Goal: Task Accomplishment & Management: Manage account settings

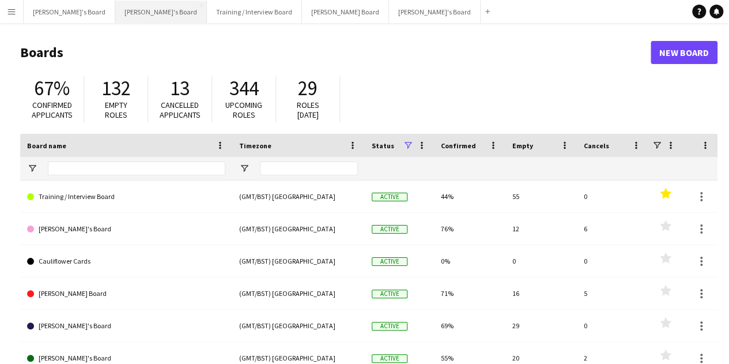
click at [136, 19] on button "[PERSON_NAME]'s Board Close" at bounding box center [161, 12] width 92 height 22
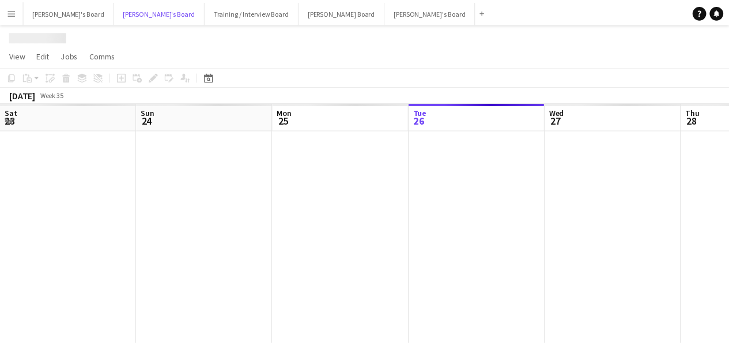
scroll to position [0, 276]
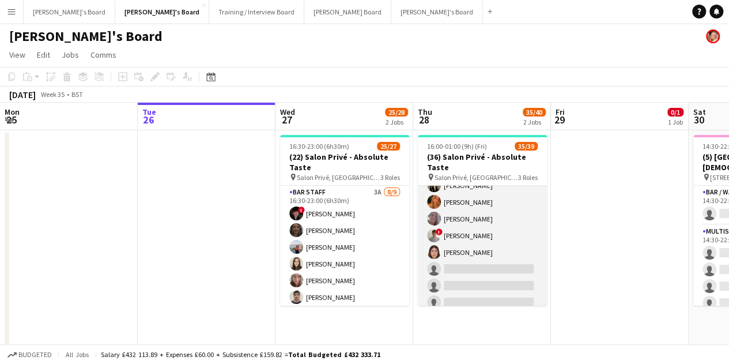
click at [512, 250] on app-card-role "Hospitality 3I 3A 24/27 16:00-23:00 (7h) [PERSON_NAME] [PERSON_NAME] [PERSON_NA…" at bounding box center [482, 77] width 129 height 474
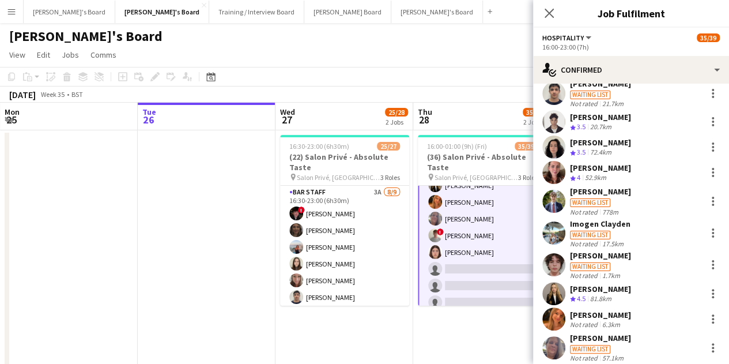
scroll to position [327, 0]
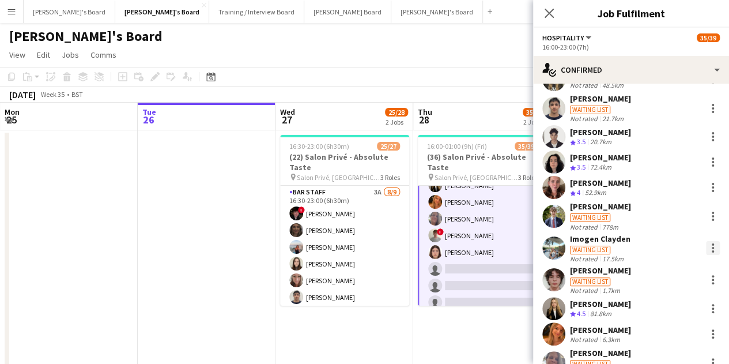
click at [706, 245] on div at bounding box center [713, 248] width 14 height 14
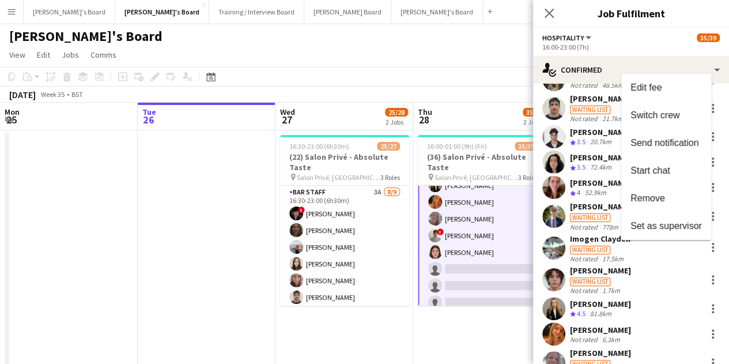
click at [684, 198] on span "Remove" at bounding box center [666, 198] width 71 height 10
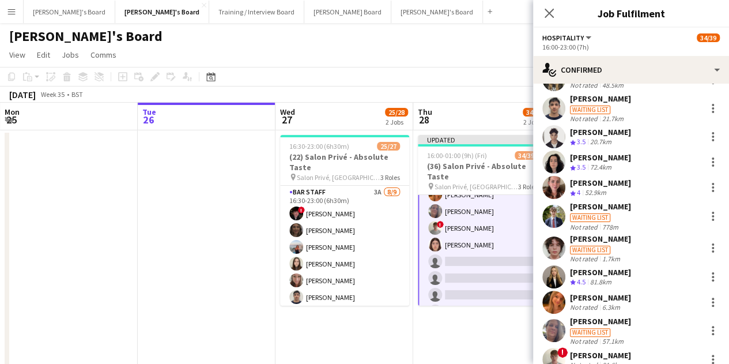
click at [385, 313] on app-date-cell "16:30-23:00 (6h30m) 25/27 (22) Salon Privé - Absolute Taste pin Salon Privé, [G…" at bounding box center [345, 277] width 138 height 294
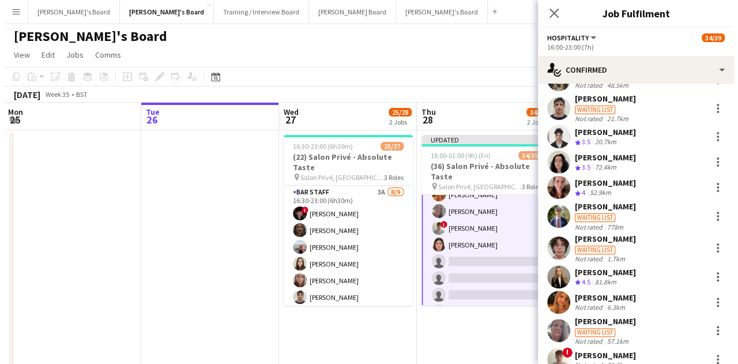
scroll to position [346, 0]
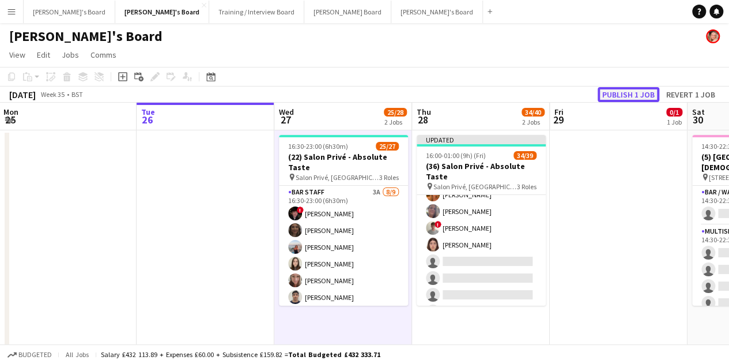
click at [632, 96] on button "Publish 1 job" at bounding box center [629, 94] width 62 height 15
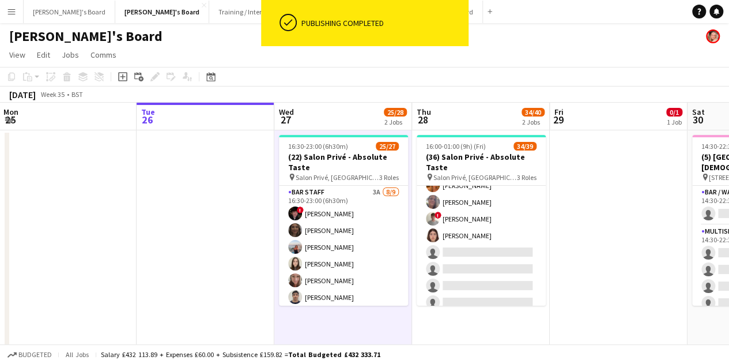
click at [304, 15] on button "[PERSON_NAME] Board Close" at bounding box center [347, 12] width 87 height 22
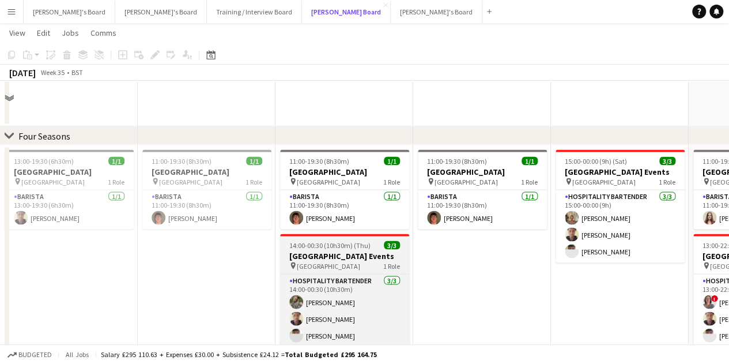
scroll to position [1095, 0]
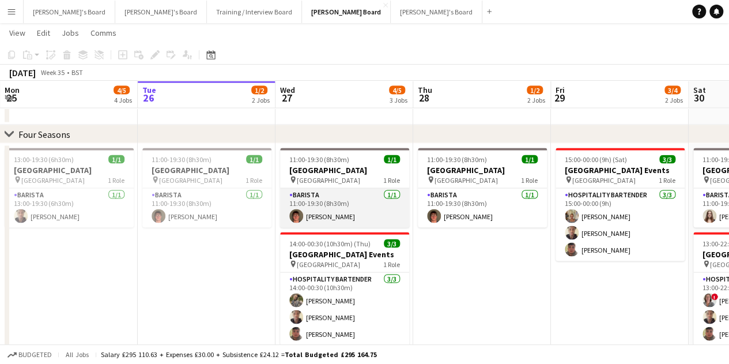
click at [335, 212] on app-card-role "Barista [DATE] 11:00-19:30 (8h30m) [PERSON_NAME]" at bounding box center [344, 207] width 129 height 39
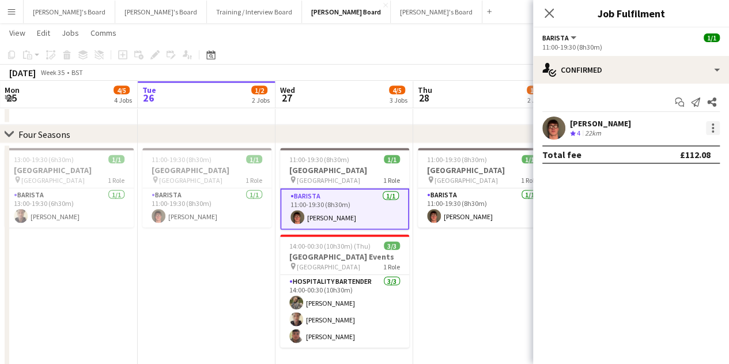
click at [716, 127] on div at bounding box center [713, 128] width 14 height 14
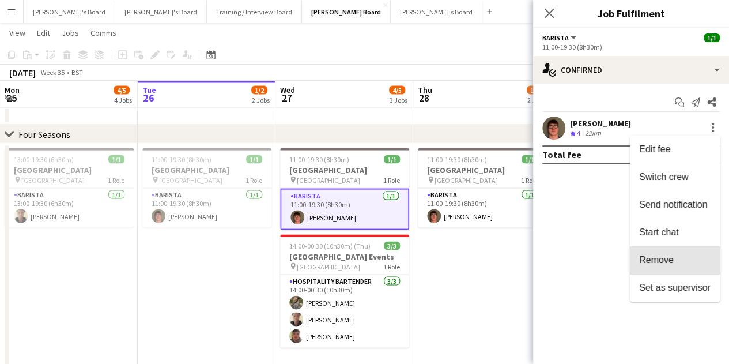
click at [680, 257] on span "Remove" at bounding box center [674, 260] width 71 height 10
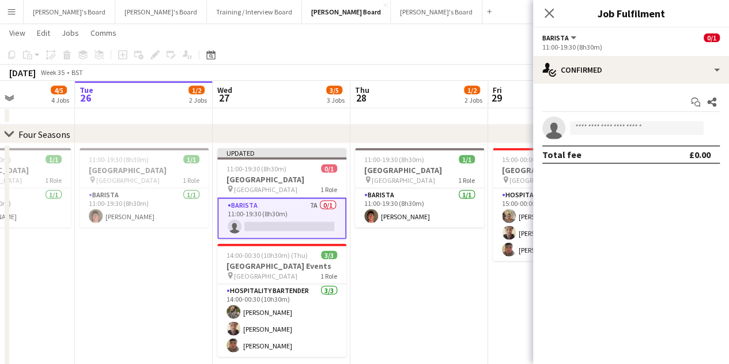
drag, startPoint x: 436, startPoint y: 243, endPoint x: 387, endPoint y: 240, distance: 49.1
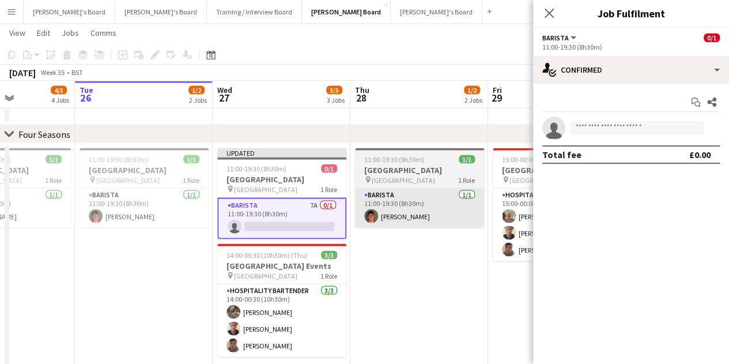
scroll to position [0, 358]
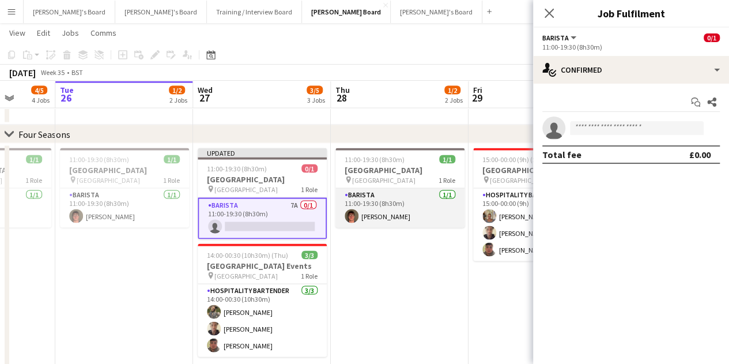
click at [390, 198] on app-card-role "Barista [DATE] 11:00-19:30 (8h30m) [PERSON_NAME]" at bounding box center [399, 207] width 129 height 39
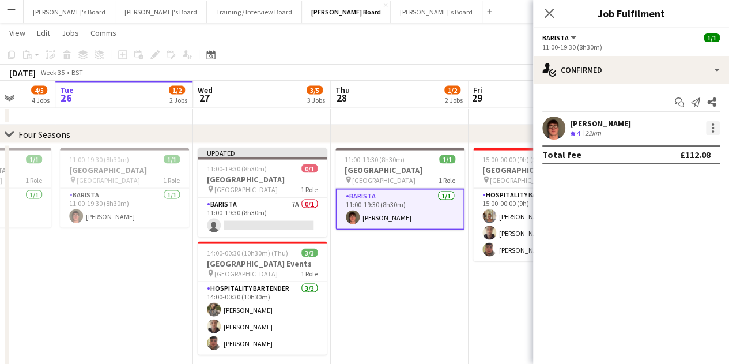
click at [713, 125] on div at bounding box center [713, 124] width 2 height 2
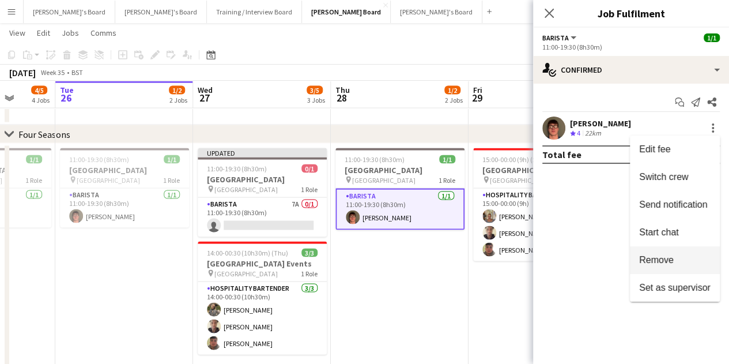
click at [663, 251] on button "Remove" at bounding box center [675, 260] width 90 height 28
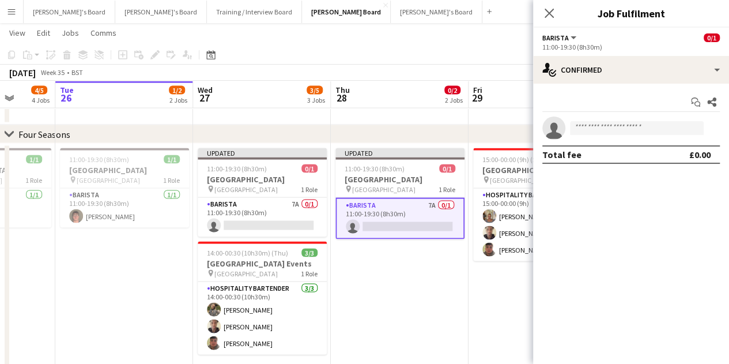
click at [390, 315] on app-date-cell "Updated 11:00-19:30 (8h30m) 0/1 [GEOGRAPHIC_DATA] pin [GEOGRAPHIC_DATA] 1 Role …" at bounding box center [400, 267] width 138 height 247
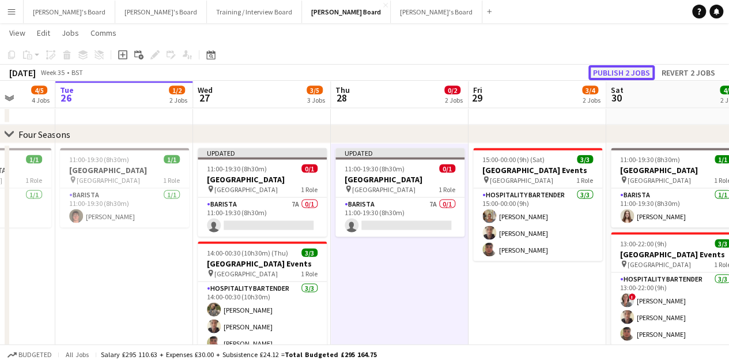
click at [623, 70] on button "Publish 2 jobs" at bounding box center [622, 72] width 66 height 15
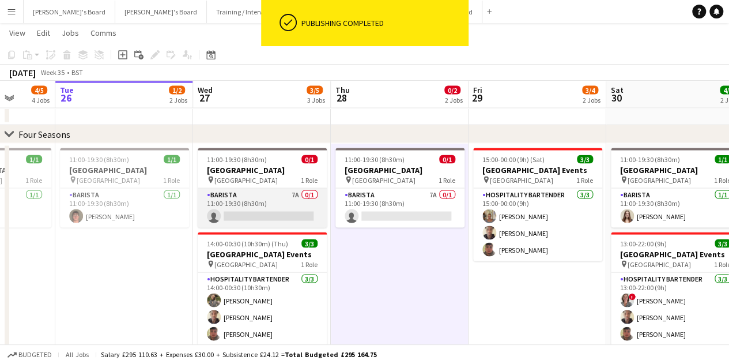
click at [289, 208] on app-card-role "Barista 7A 0/1 11:00-19:30 (8h30m) single-neutral-actions" at bounding box center [262, 207] width 129 height 39
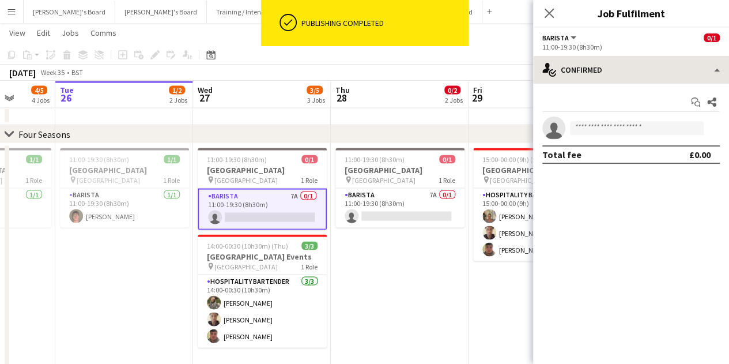
drag, startPoint x: 645, startPoint y: 59, endPoint x: 648, endPoint y: 66, distance: 8.3
click at [645, 61] on div "Barista All roles Barista 0/1 11:00-19:30 (8h30m) single-neutral-actions-check-…" at bounding box center [631, 196] width 196 height 336
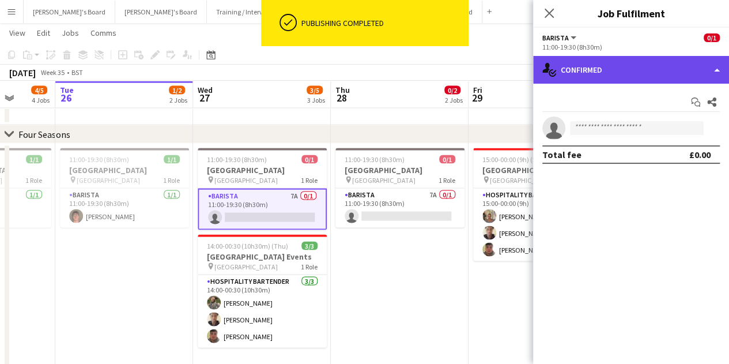
click at [649, 71] on div "single-neutral-actions-check-2 Confirmed" at bounding box center [631, 70] width 196 height 28
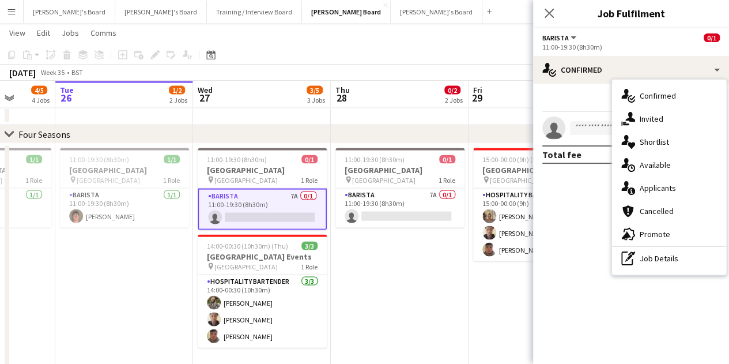
click at [638, 253] on div "pen-write Job Details" at bounding box center [669, 258] width 114 height 23
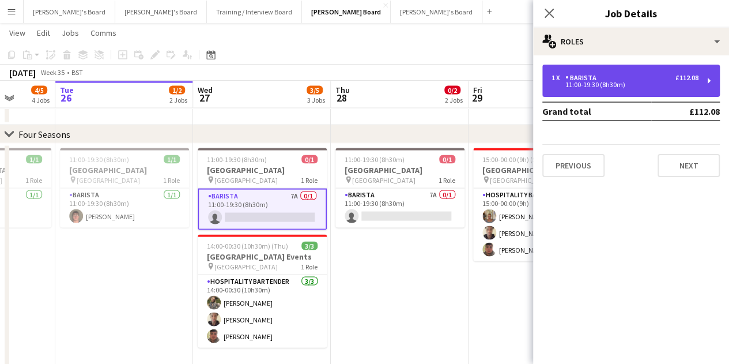
click at [660, 91] on div "1 x Barista £112.08 11:00-19:30 (8h30m)" at bounding box center [631, 81] width 178 height 32
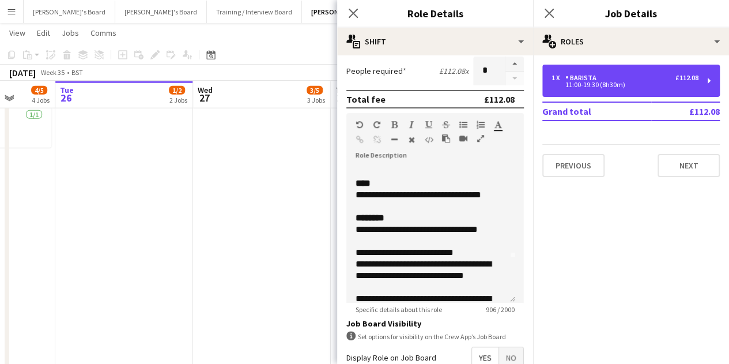
scroll to position [58, 0]
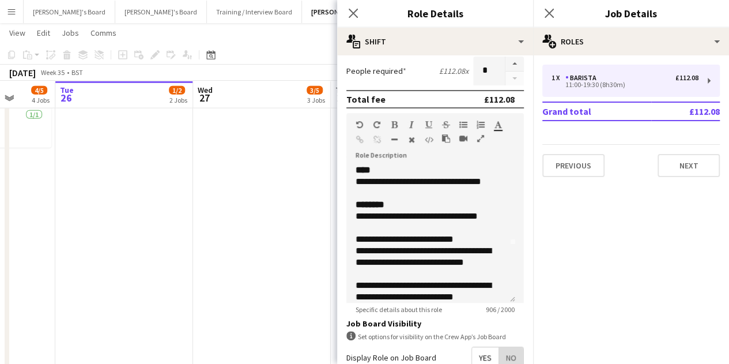
click at [503, 356] on span "No" at bounding box center [511, 357] width 24 height 21
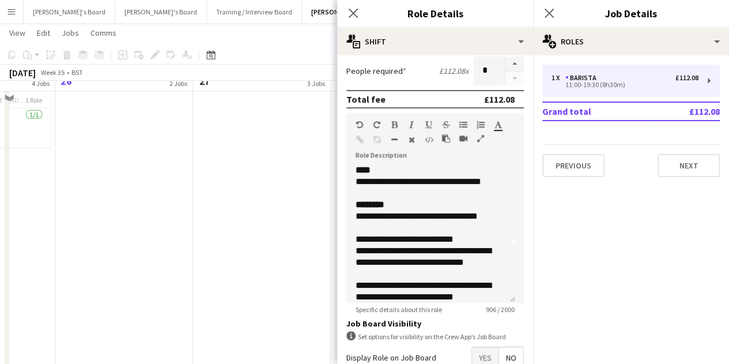
scroll to position [1153, 0]
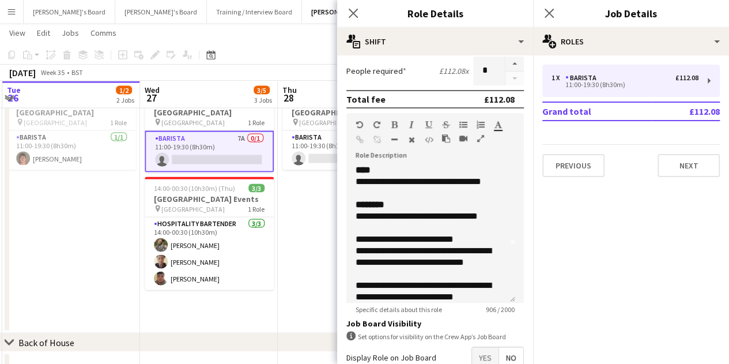
drag, startPoint x: 251, startPoint y: 257, endPoint x: 239, endPoint y: 255, distance: 12.8
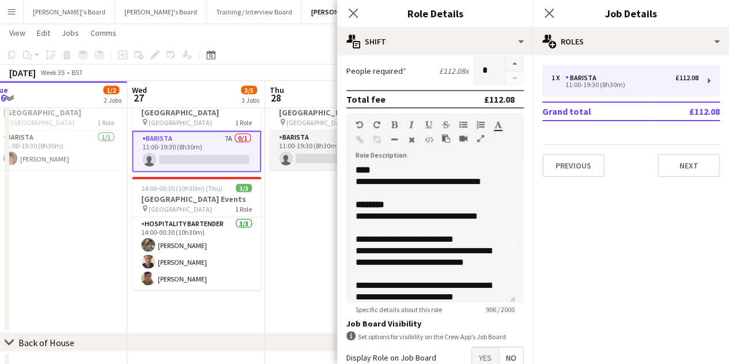
click at [326, 150] on app-card-role "Barista 7A 0/1 11:00-19:30 (8h30m) single-neutral-actions" at bounding box center [334, 150] width 129 height 39
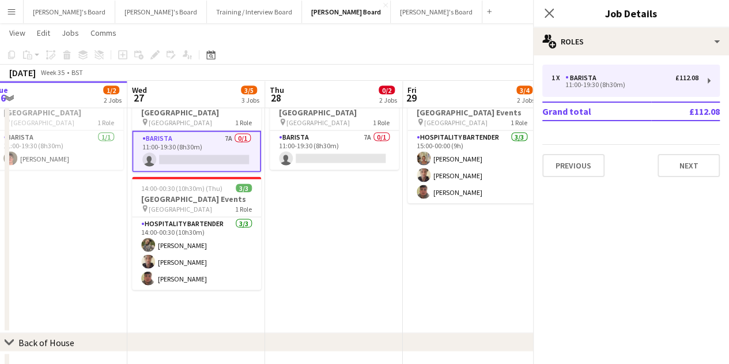
scroll to position [0, 426]
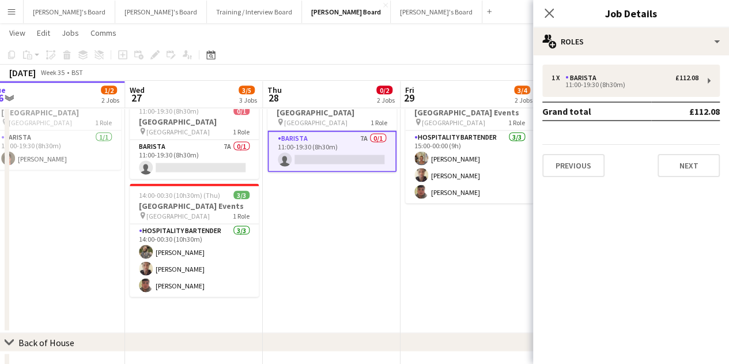
click at [604, 60] on div "1 x Barista £112.08 11:00-19:30 (8h30m) Grand total £112.08 Previous Next" at bounding box center [631, 120] width 196 height 131
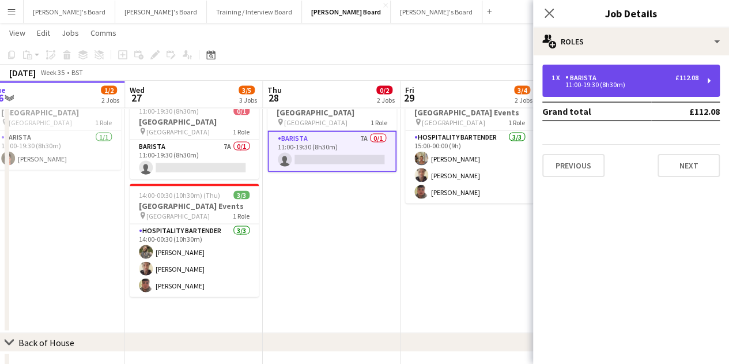
click at [602, 78] on div "1 x Barista £112.08" at bounding box center [625, 78] width 147 height 8
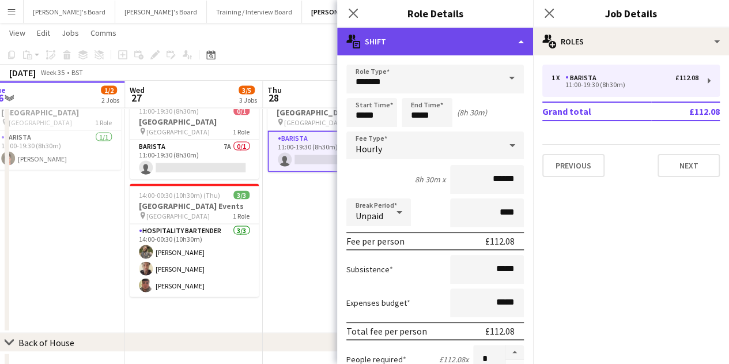
click at [440, 46] on div "multiple-actions-text Shift" at bounding box center [435, 42] width 196 height 28
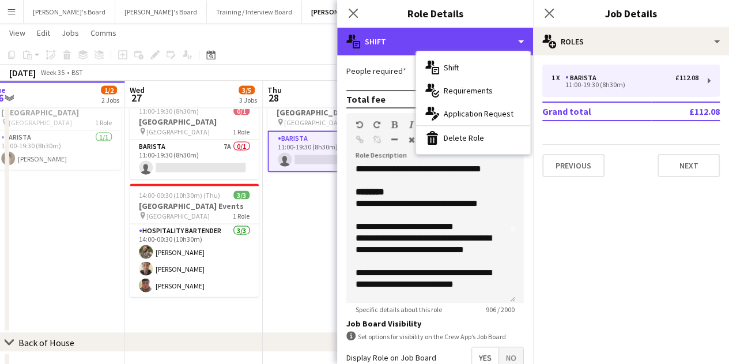
scroll to position [288, 0]
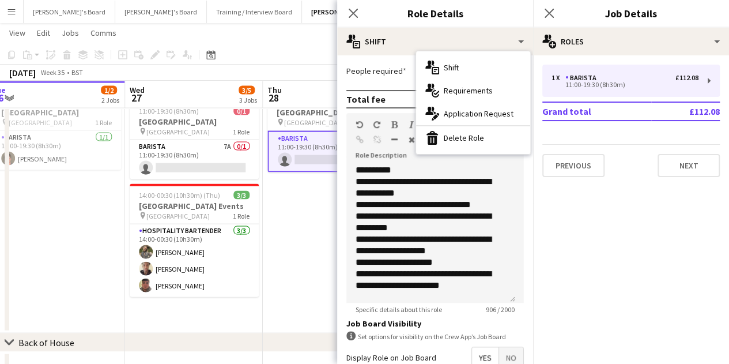
click at [499, 355] on span "No" at bounding box center [511, 357] width 24 height 21
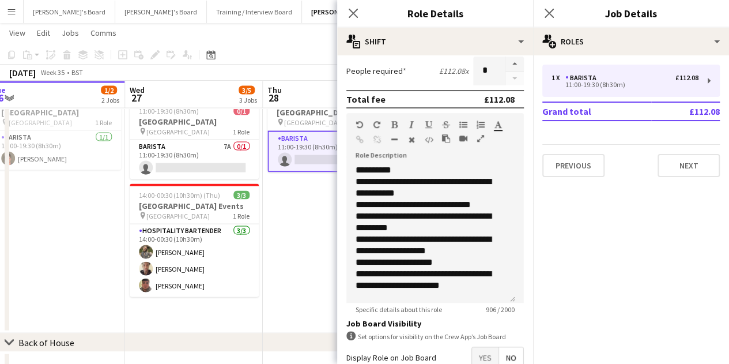
click at [300, 254] on app-date-cell "11:00-19:30 (8h30m) 0/1 [GEOGRAPHIC_DATA] pin [GEOGRAPHIC_DATA] 1 Role Barista …" at bounding box center [332, 209] width 138 height 247
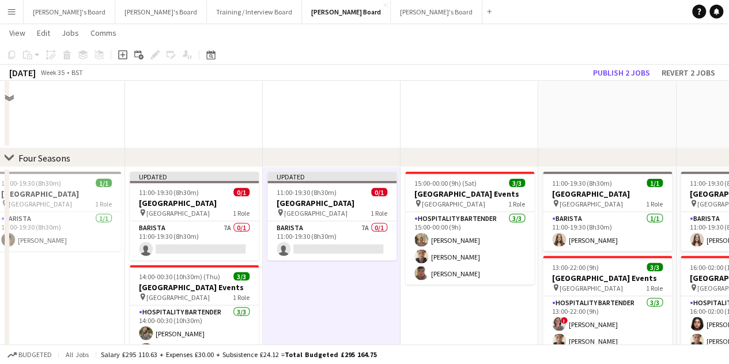
scroll to position [1038, 0]
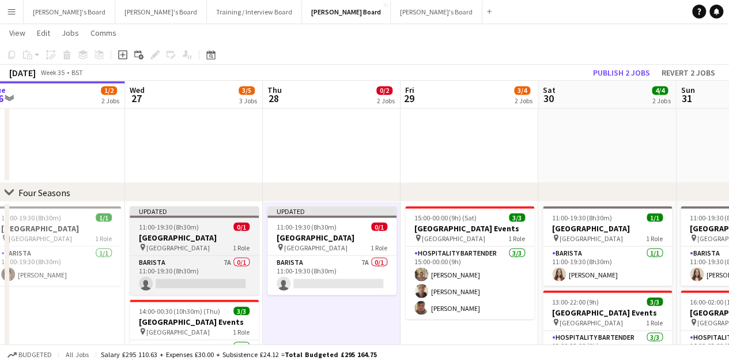
click at [235, 217] on app-job-card "Updated 11:00-19:30 (8h30m) 0/1 [GEOGRAPHIC_DATA] pin [GEOGRAPHIC_DATA] 1 Role …" at bounding box center [194, 250] width 129 height 89
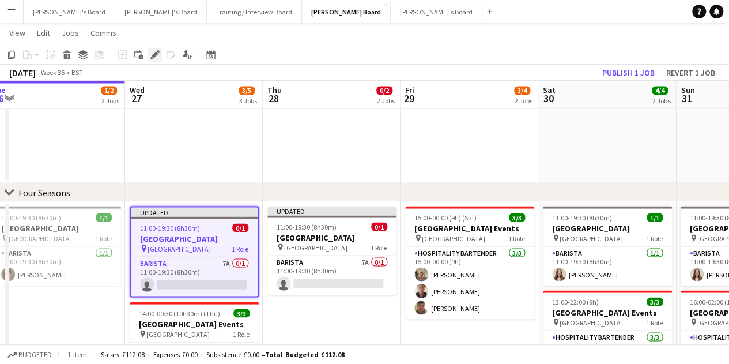
click at [156, 55] on icon at bounding box center [155, 55] width 6 height 6
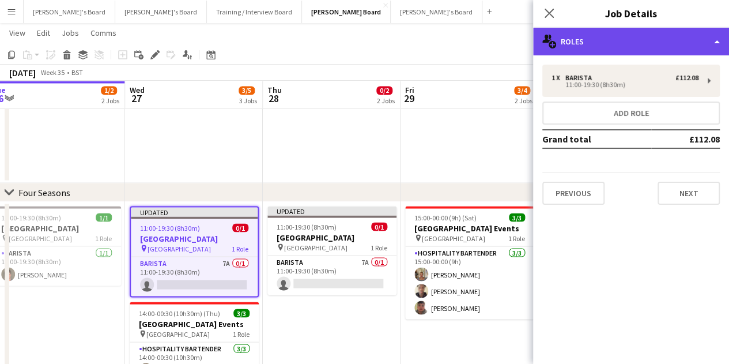
click at [618, 48] on div "multiple-users-add Roles" at bounding box center [631, 42] width 196 height 28
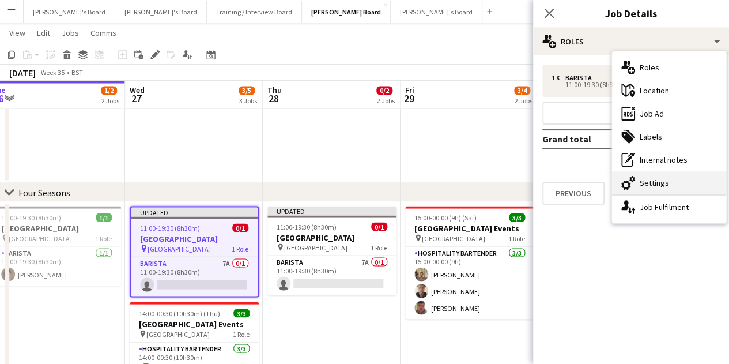
click at [646, 190] on div "cog-double-3 Settings" at bounding box center [669, 182] width 114 height 23
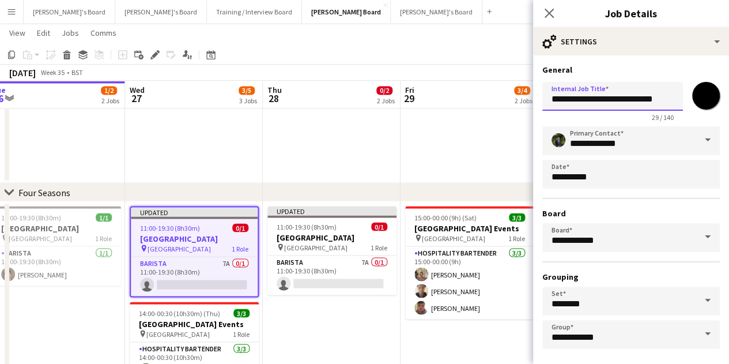
click at [551, 104] on input "**********" at bounding box center [612, 96] width 141 height 29
drag, startPoint x: 612, startPoint y: 99, endPoint x: 504, endPoint y: 94, distance: 108.5
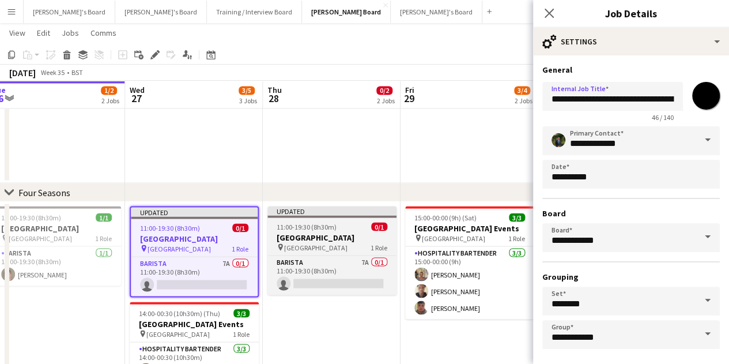
click at [335, 229] on div "11:00-19:30 (8h30m) 0/1" at bounding box center [331, 226] width 129 height 9
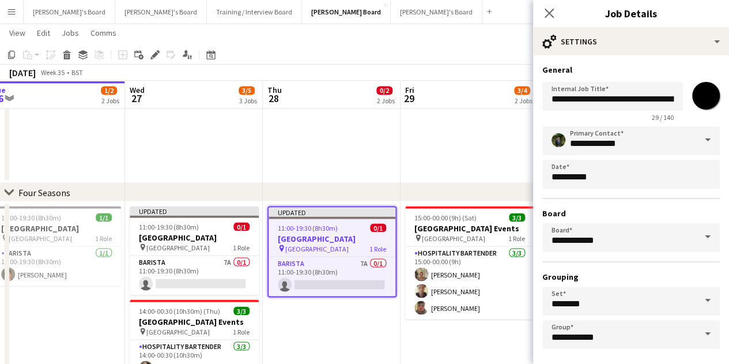
type input "**********"
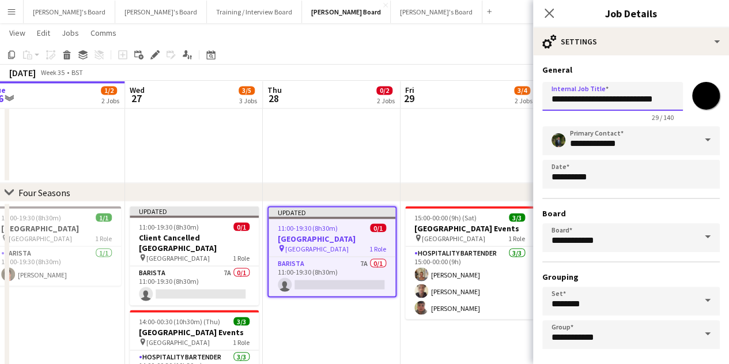
click at [552, 105] on input "**********" at bounding box center [612, 96] width 141 height 29
paste input "**********"
type input "**********"
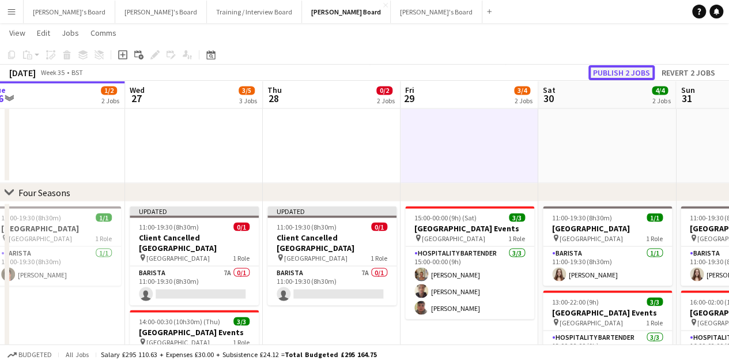
click at [630, 75] on button "Publish 2 jobs" at bounding box center [622, 72] width 66 height 15
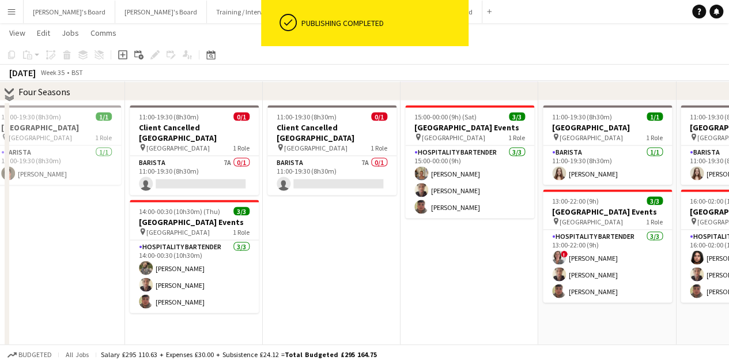
scroll to position [1153, 0]
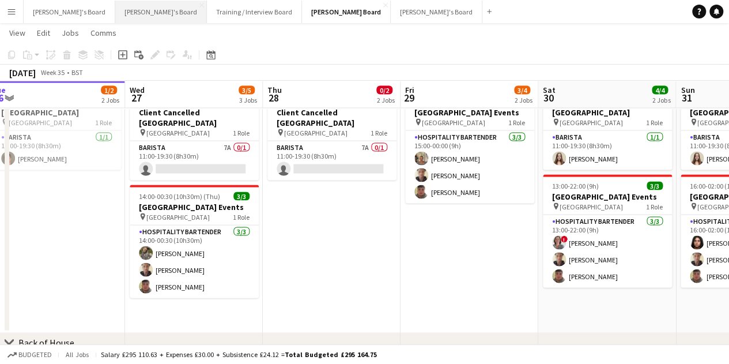
click at [128, 9] on button "[PERSON_NAME]'s Board Close" at bounding box center [161, 12] width 92 height 22
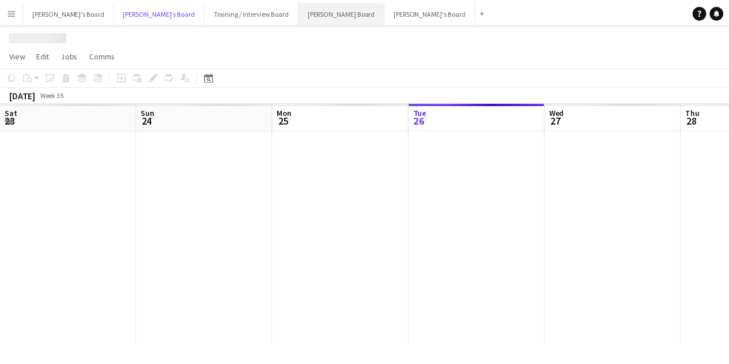
scroll to position [0, 276]
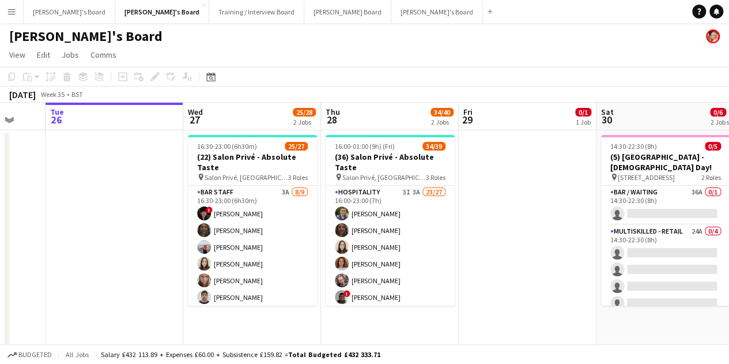
drag, startPoint x: 616, startPoint y: 205, endPoint x: 522, endPoint y: 250, distance: 104.4
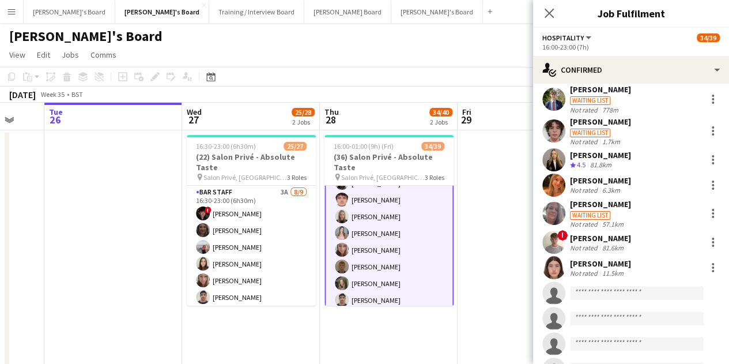
scroll to position [461, 0]
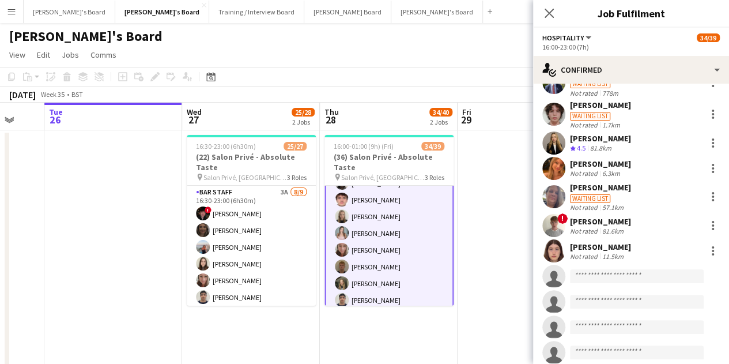
click at [532, 245] on app-date-cell at bounding box center [527, 277] width 138 height 294
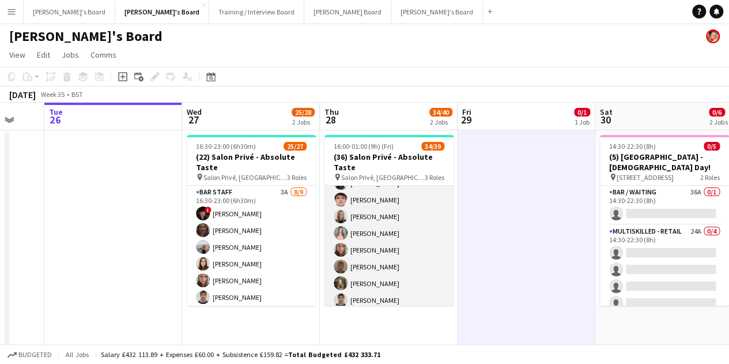
scroll to position [0, 0]
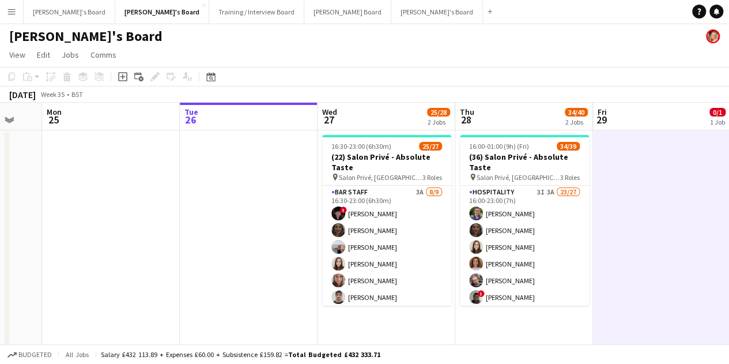
drag, startPoint x: 684, startPoint y: 275, endPoint x: 692, endPoint y: 282, distance: 10.2
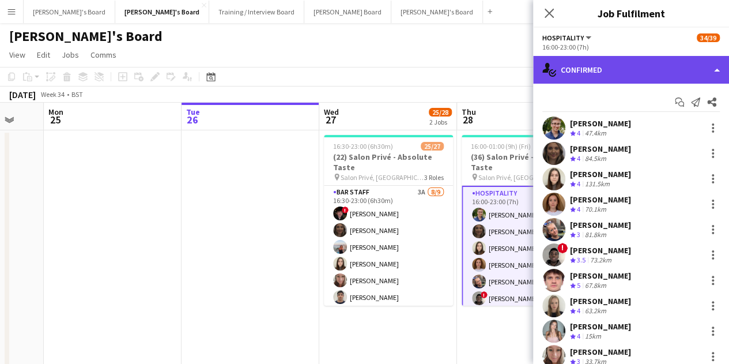
click at [628, 73] on div "single-neutral-actions-check-2 Confirmed" at bounding box center [631, 70] width 196 height 28
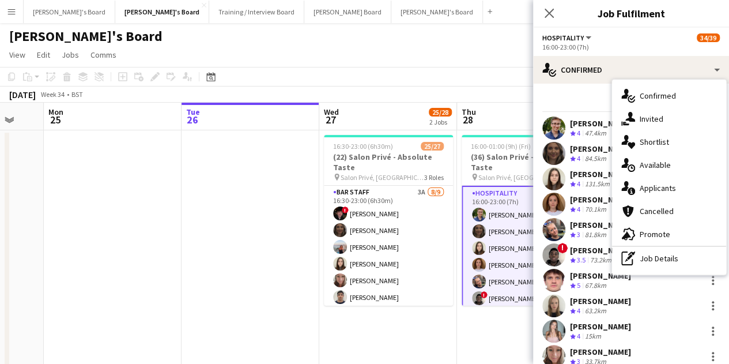
click at [644, 188] on div "single-neutral-actions-information Applicants" at bounding box center [669, 187] width 114 height 23
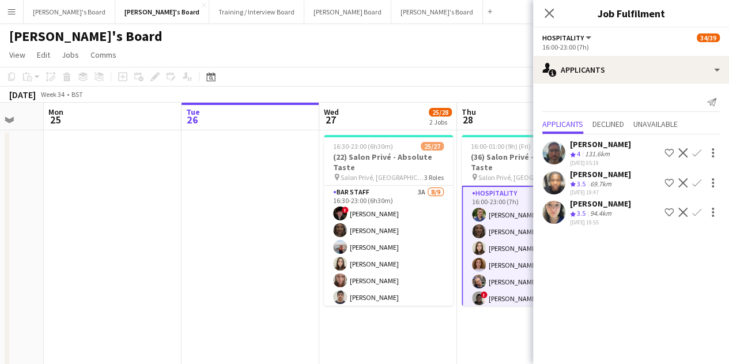
click at [611, 155] on div "131.6km" at bounding box center [597, 154] width 29 height 10
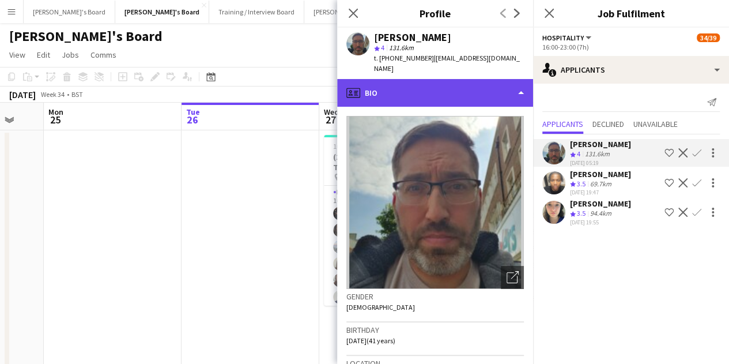
click at [469, 82] on div "profile Bio" at bounding box center [435, 93] width 196 height 28
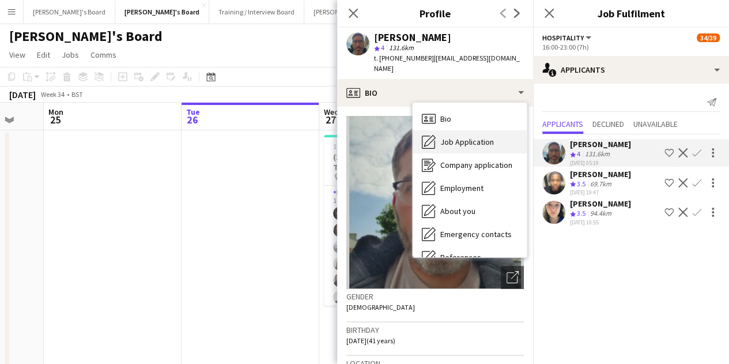
click at [492, 141] on span "Job Application" at bounding box center [467, 142] width 54 height 10
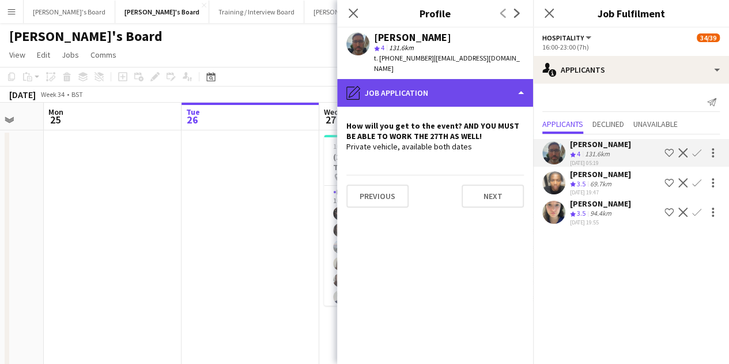
click at [443, 90] on div "pencil4 Job Application" at bounding box center [435, 93] width 196 height 28
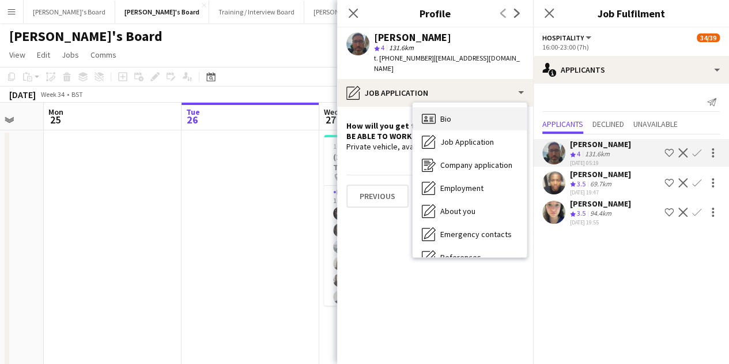
click at [469, 118] on div "Bio Bio" at bounding box center [470, 118] width 114 height 23
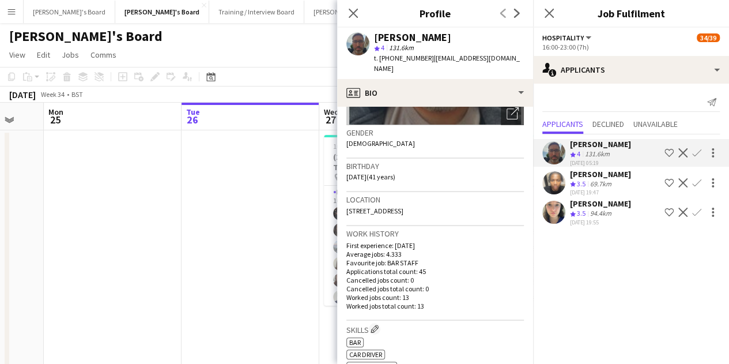
scroll to position [231, 0]
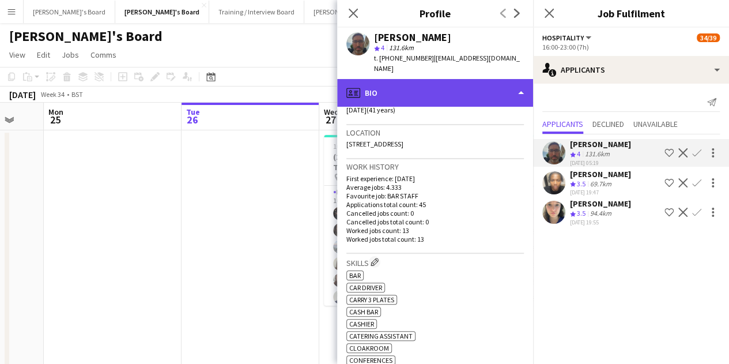
click at [458, 104] on div "profile Bio" at bounding box center [435, 93] width 196 height 28
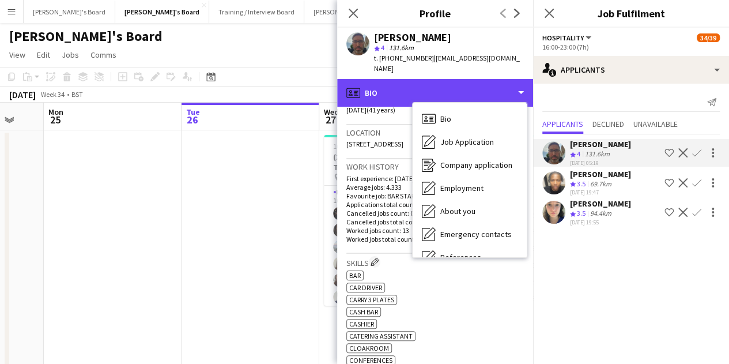
scroll to position [178, 0]
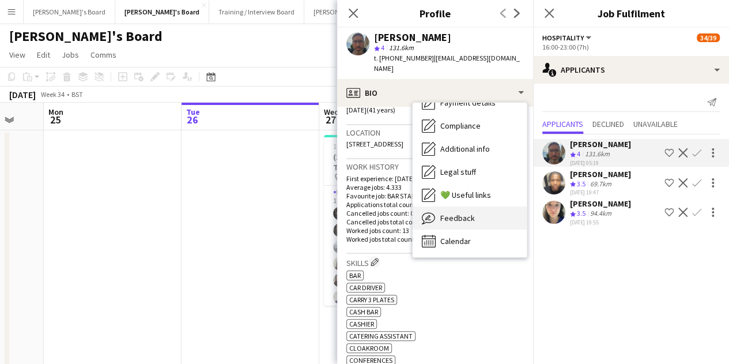
click at [473, 220] on div "Feedback Feedback" at bounding box center [470, 217] width 114 height 23
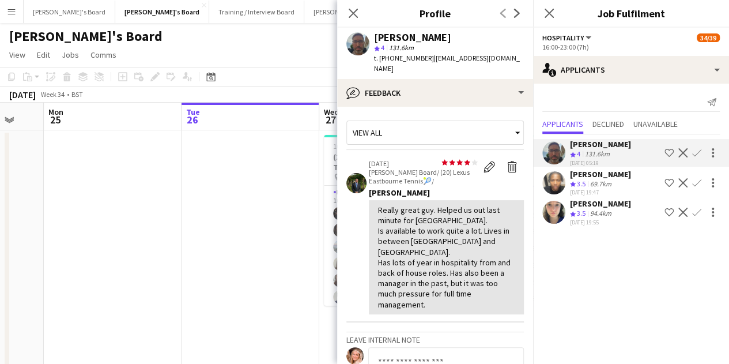
click at [692, 153] on button "Confirm" at bounding box center [697, 153] width 14 height 14
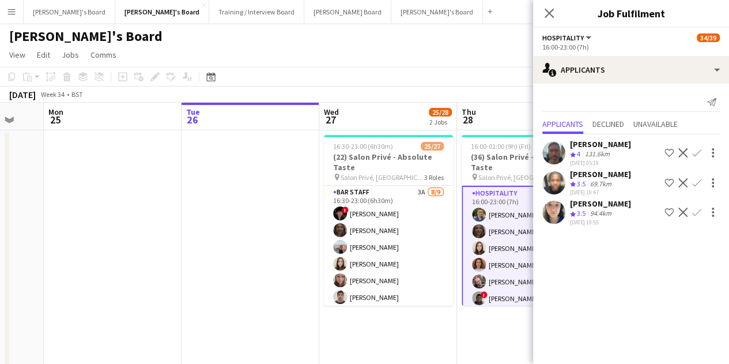
click at [698, 153] on app-icon "Confirm" at bounding box center [696, 152] width 9 height 9
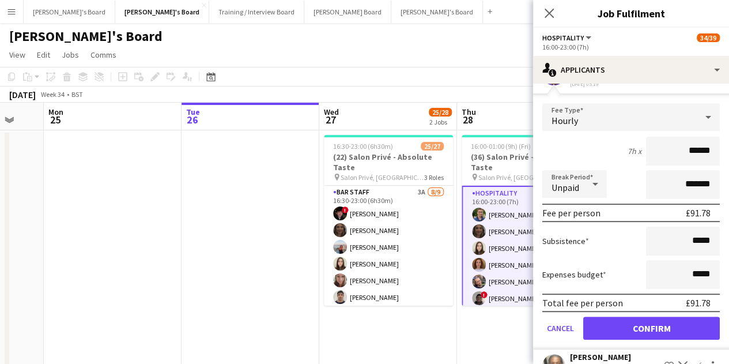
scroll to position [133, 0]
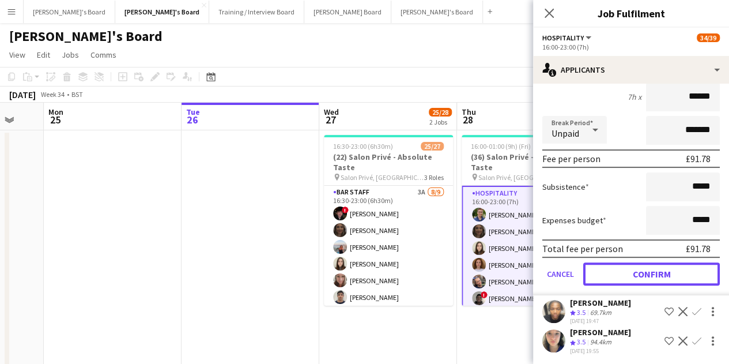
click at [664, 276] on button "Confirm" at bounding box center [651, 273] width 137 height 23
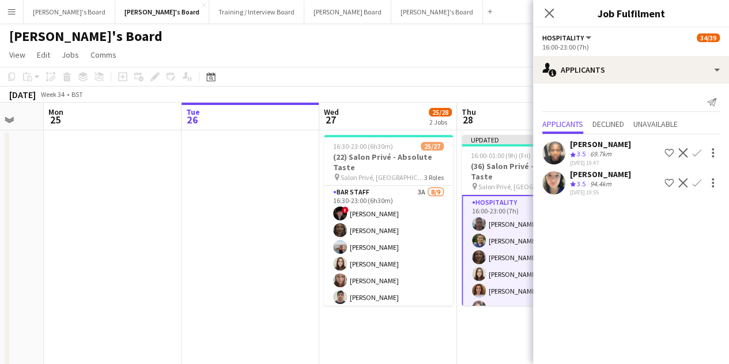
scroll to position [0, 0]
click at [463, 336] on app-date-cell "Updated 16:00-01:00 (9h) (Fri) 35/39 (36) Salon Privé - Absolute Taste pin Salo…" at bounding box center [526, 277] width 138 height 294
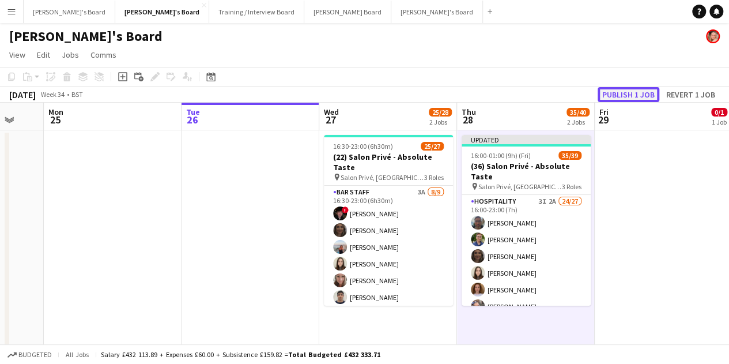
click at [632, 101] on button "Publish 1 job" at bounding box center [629, 94] width 62 height 15
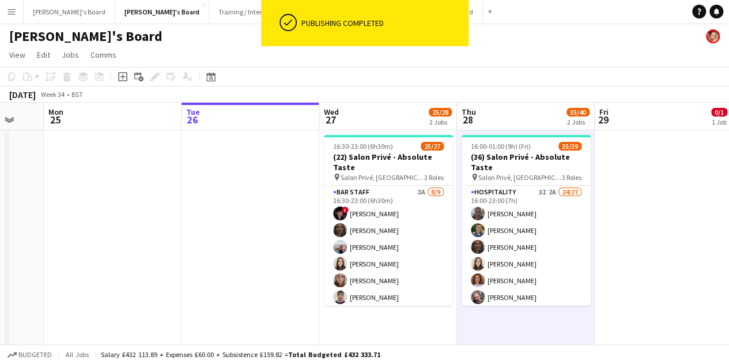
click at [316, 235] on app-date-cell at bounding box center [251, 277] width 138 height 294
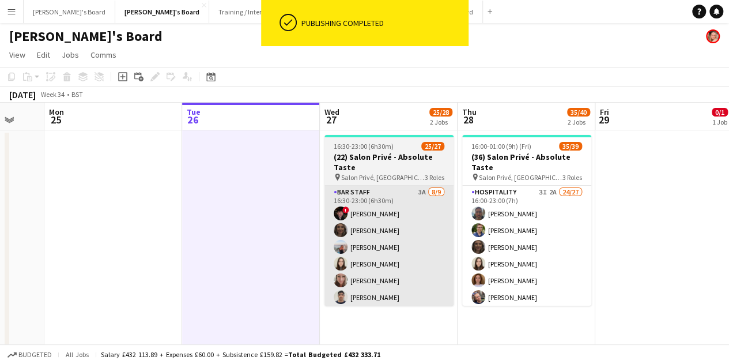
click at [338, 237] on app-card-role "BAR STAFF 3A [DATE] 16:30-23:00 (6h30m) ! [PERSON_NAME] [PERSON_NAME] [PERSON_N…" at bounding box center [389, 272] width 129 height 173
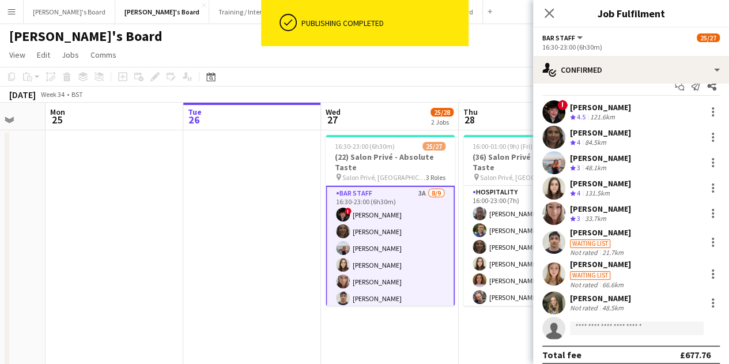
scroll to position [24, 0]
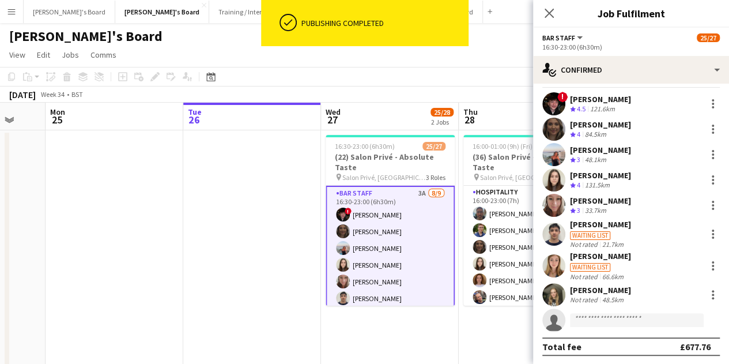
click at [231, 309] on app-date-cell at bounding box center [252, 277] width 138 height 294
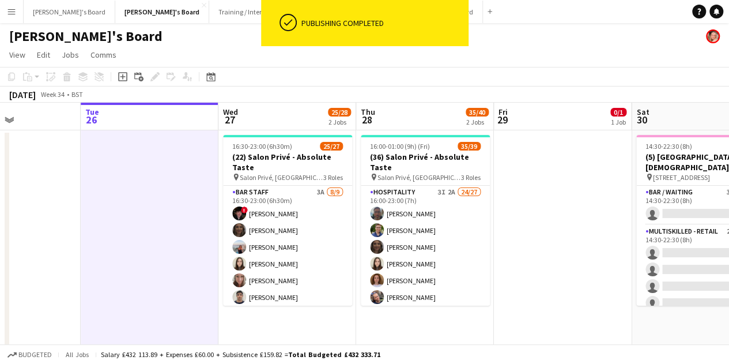
drag, startPoint x: 558, startPoint y: 224, endPoint x: 476, endPoint y: 236, distance: 82.7
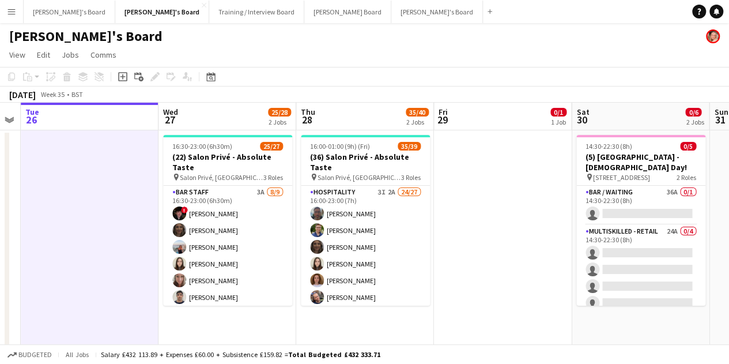
drag, startPoint x: 538, startPoint y: 227, endPoint x: 470, endPoint y: 237, distance: 68.2
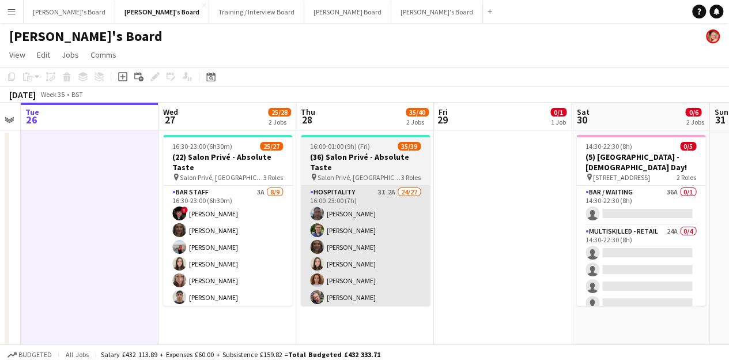
scroll to position [0, 536]
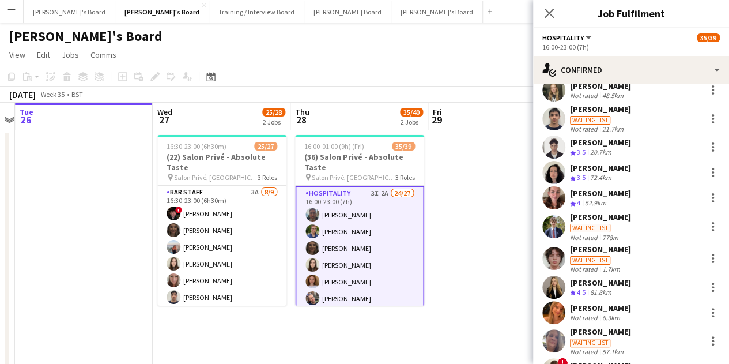
scroll to position [346, 0]
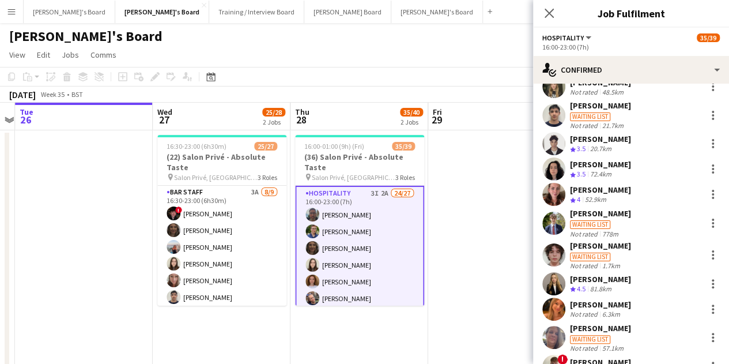
click at [602, 256] on div "Waiting list" at bounding box center [590, 256] width 40 height 9
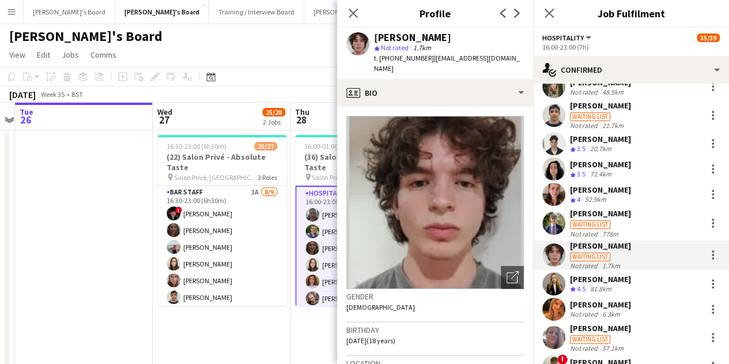
click at [606, 221] on div "Waiting list" at bounding box center [590, 224] width 40 height 9
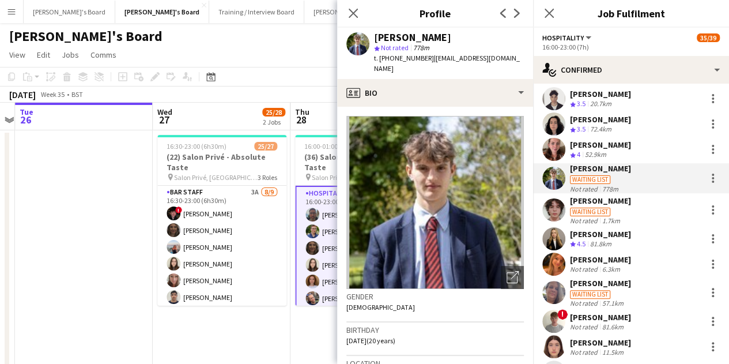
scroll to position [403, 0]
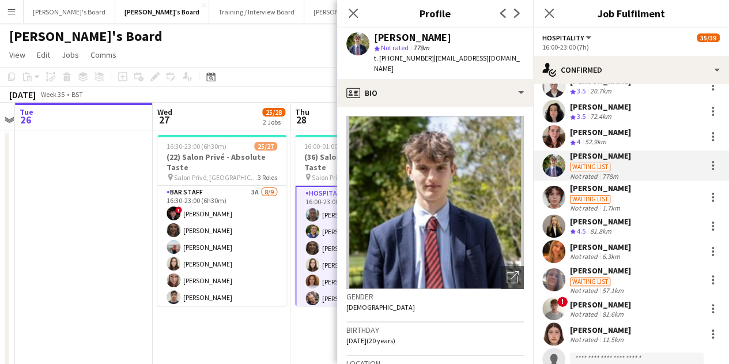
click at [635, 280] on div "[PERSON_NAME] Waiting list Not rated 57.1km" at bounding box center [631, 279] width 196 height 29
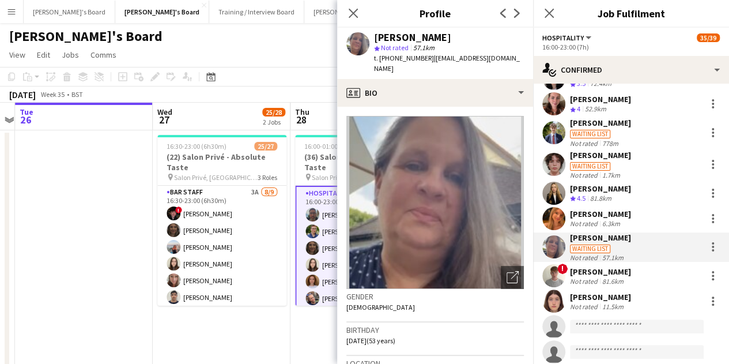
scroll to position [321, 0]
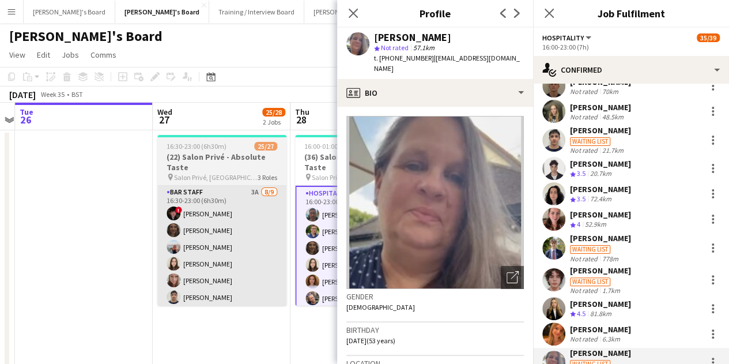
click at [140, 263] on app-date-cell at bounding box center [84, 277] width 138 height 294
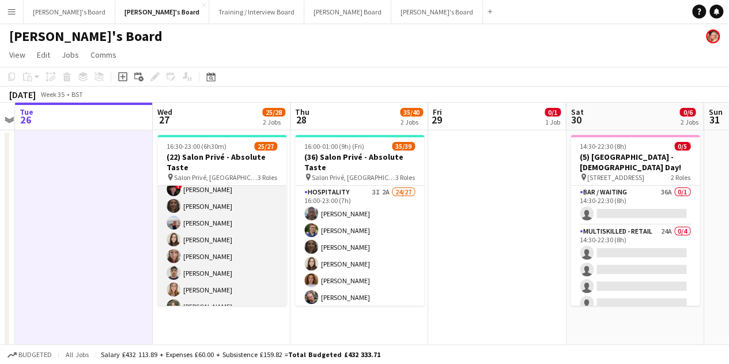
scroll to position [0, 0]
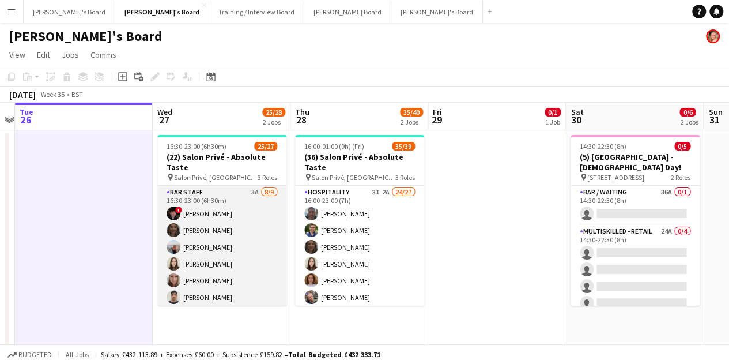
click at [218, 264] on app-card-role "BAR STAFF 3A [DATE] 16:30-23:00 (6h30m) ! [PERSON_NAME] [PERSON_NAME] [PERSON_N…" at bounding box center [221, 272] width 129 height 173
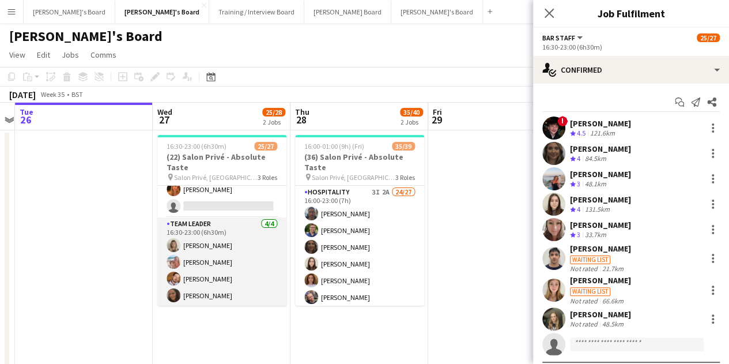
scroll to position [401, 0]
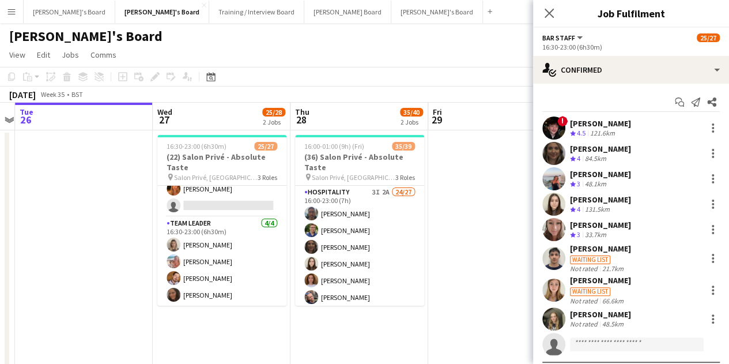
click at [198, 351] on app-date-cell "16:30-23:00 (6h30m) 25/27 (22) Salon Privé - Absolute Taste pin Salon Privé, [G…" at bounding box center [222, 277] width 138 height 294
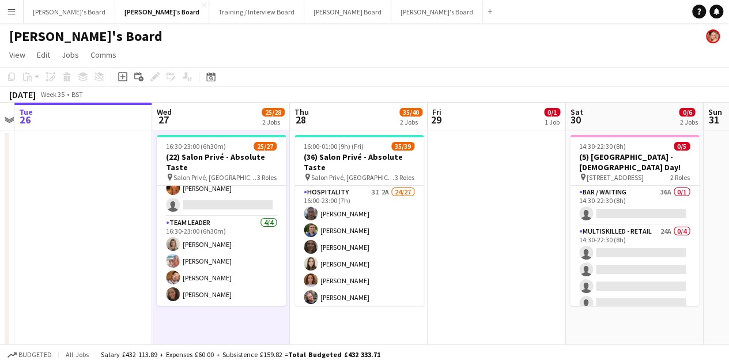
scroll to position [398, 0]
drag, startPoint x: 125, startPoint y: 75, endPoint x: 74, endPoint y: 35, distance: 65.3
click at [125, 75] on icon "Add job" at bounding box center [122, 76] width 9 height 9
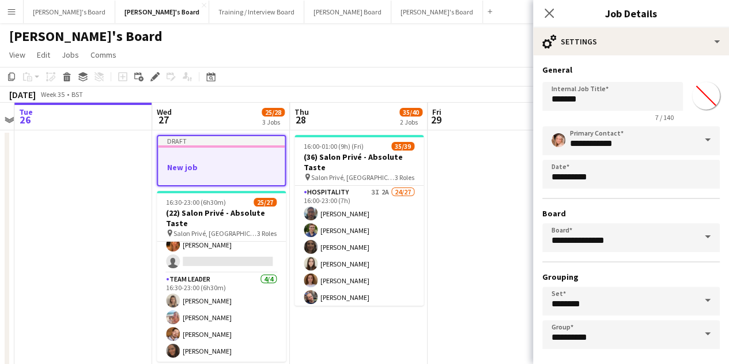
click at [68, 229] on app-date-cell at bounding box center [83, 277] width 138 height 294
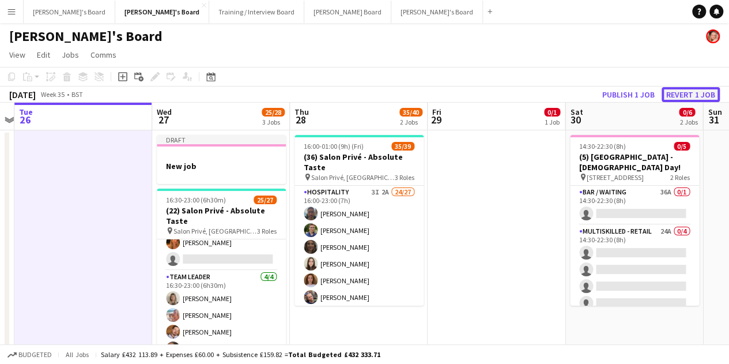
click at [683, 94] on button "Revert 1 job" at bounding box center [691, 94] width 58 height 15
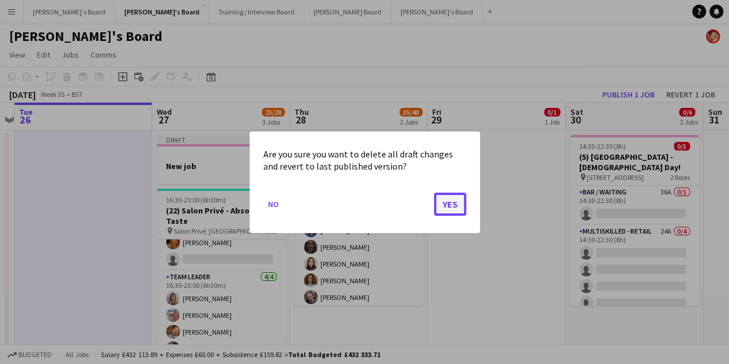
click at [448, 200] on button "Yes" at bounding box center [450, 203] width 32 height 23
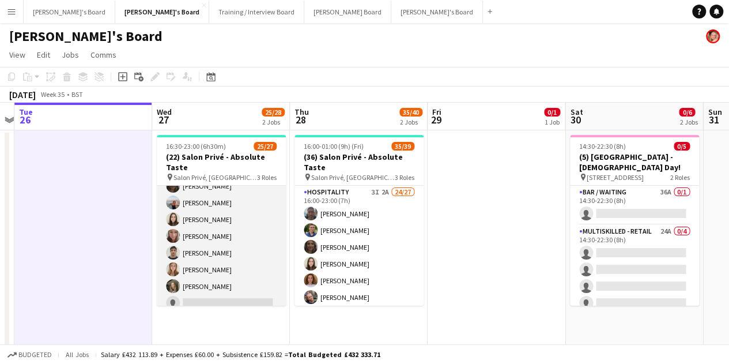
scroll to position [0, 0]
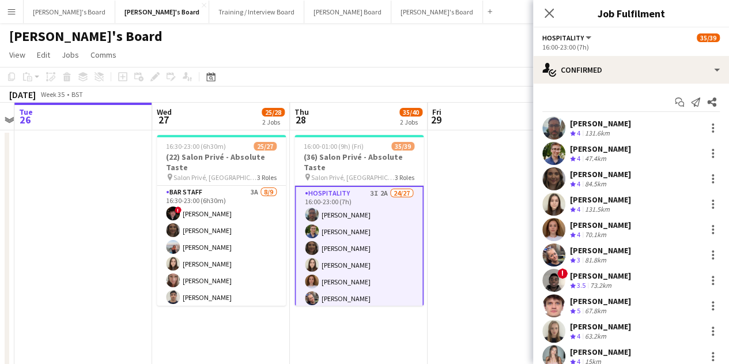
click at [642, 54] on app-options-switcher "Hospitality All roles Hospitality 35/39 16:00-23:00 (7h)" at bounding box center [631, 42] width 196 height 28
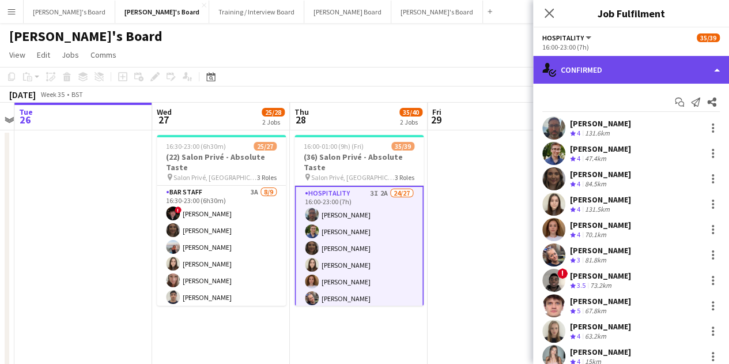
click at [638, 70] on div "single-neutral-actions-check-2 Confirmed" at bounding box center [631, 70] width 196 height 28
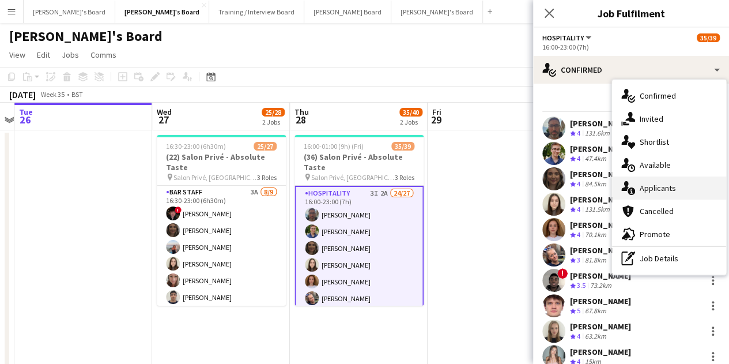
click at [682, 192] on div "single-neutral-actions-information Applicants" at bounding box center [669, 187] width 114 height 23
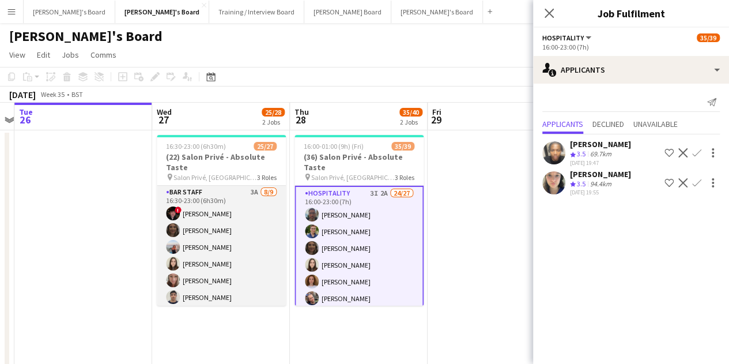
click at [229, 274] on app-card-role "BAR STAFF 3A [DATE] 16:30-23:00 (6h30m) ! [PERSON_NAME] [PERSON_NAME] [PERSON_N…" at bounding box center [221, 272] width 129 height 173
